Goal: Information Seeking & Learning: Learn about a topic

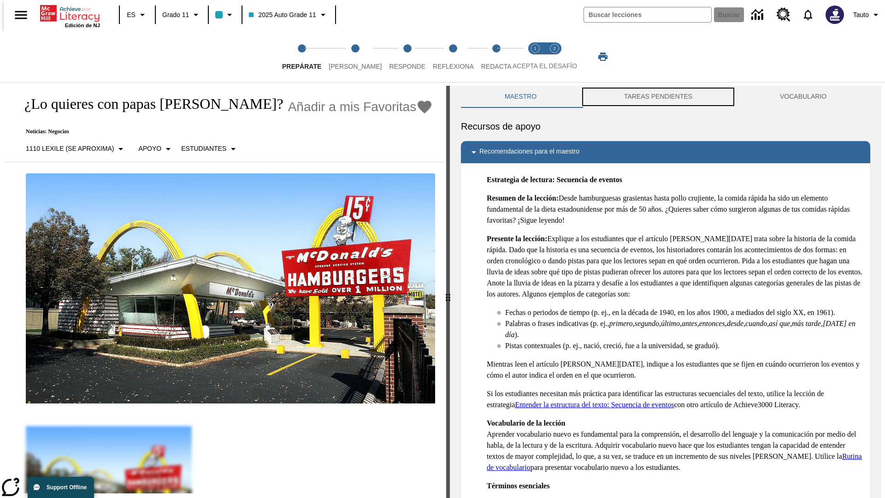
click at [658, 97] on button "TAREAS PENDIENTES" at bounding box center [659, 97] width 156 height 22
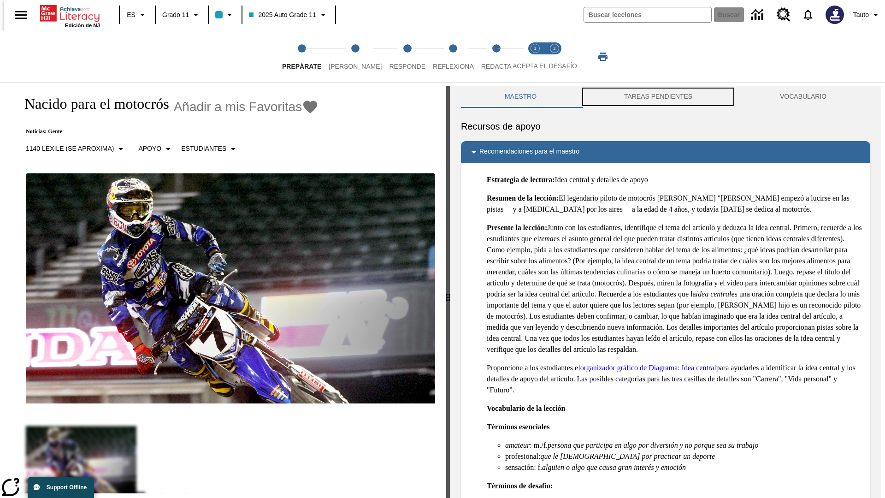
click at [658, 97] on button "TAREAS PENDIENTES" at bounding box center [659, 97] width 156 height 22
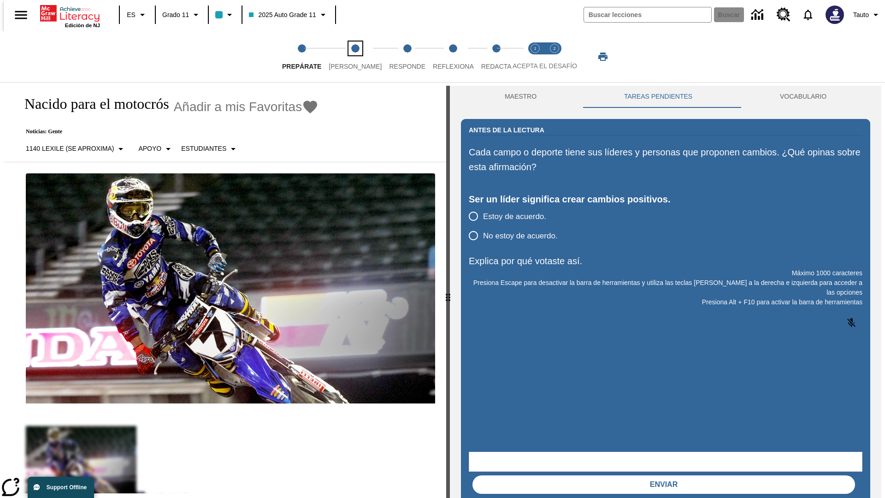
click at [348, 57] on span "[PERSON_NAME]" at bounding box center [355, 62] width 53 height 17
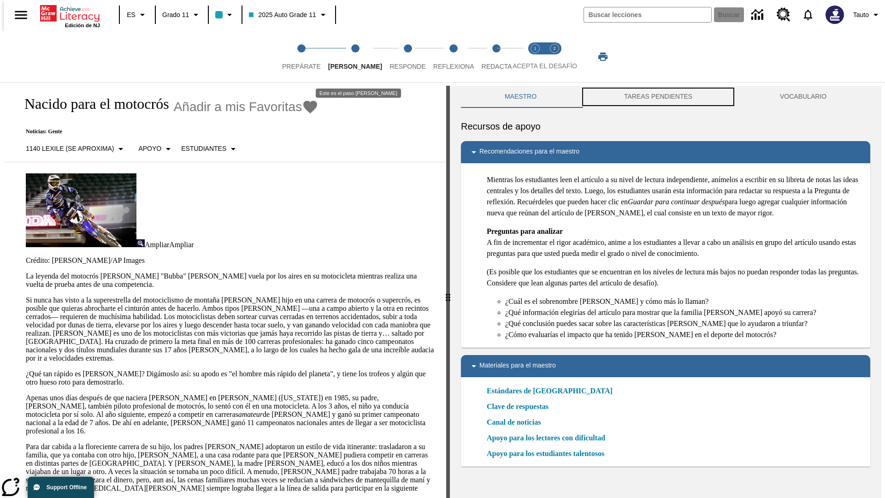
scroll to position [0, 0]
click at [658, 97] on button "TAREAS PENDIENTES" at bounding box center [659, 96] width 156 height 22
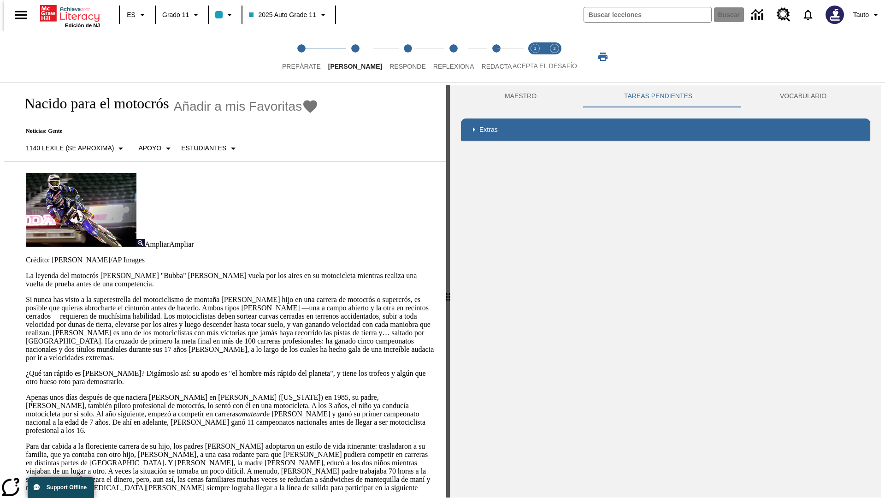
click at [26, 296] on p "Si nunca has visto a la superestrella del motociclismo de montaña [PERSON_NAME]…" at bounding box center [230, 329] width 409 height 66
